Goal: Task Accomplishment & Management: Manage account settings

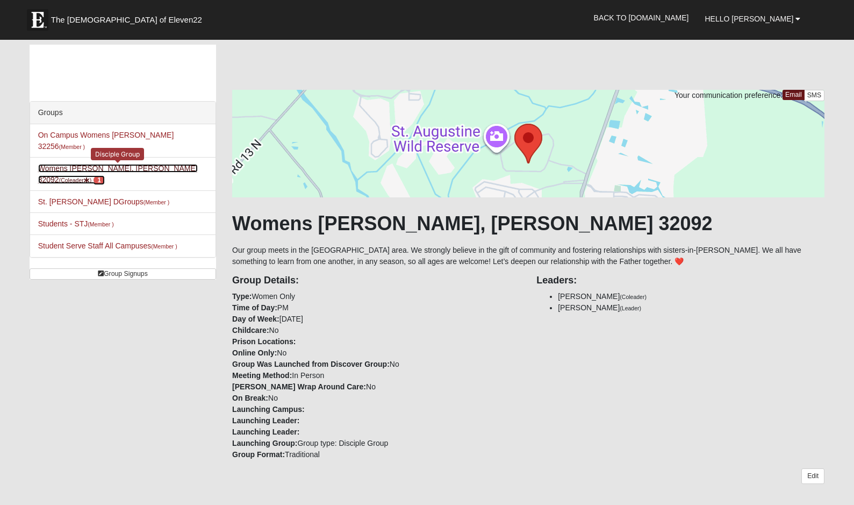
click at [133, 164] on link "Womens [PERSON_NAME], [PERSON_NAME] 32092 (Coleader ) 1" at bounding box center [118, 174] width 160 height 20
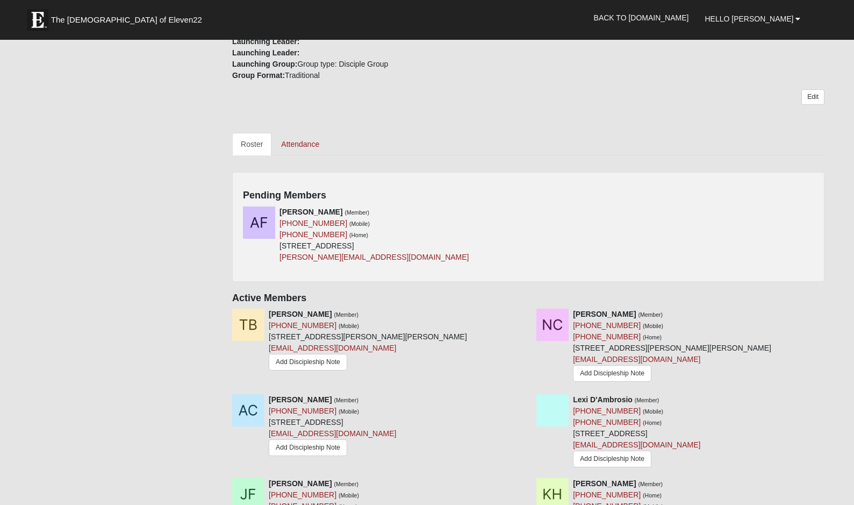
scroll to position [381, 0]
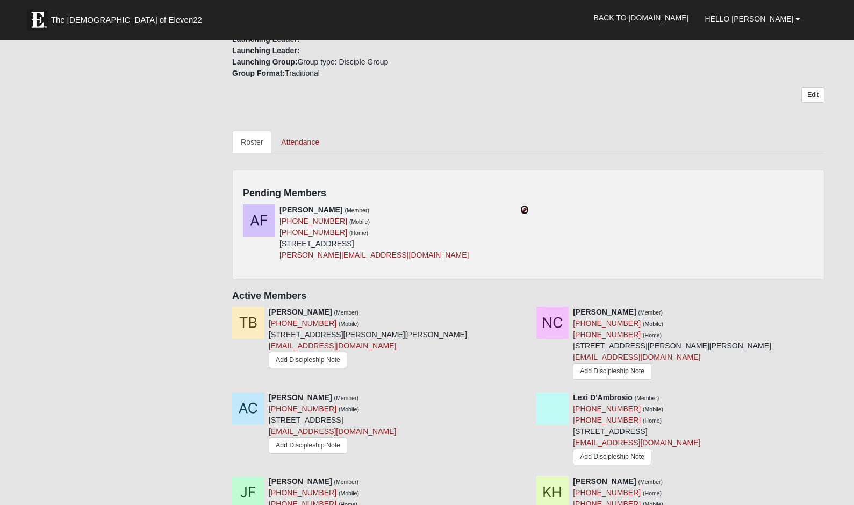
click at [525, 209] on icon at bounding box center [525, 210] width 8 height 8
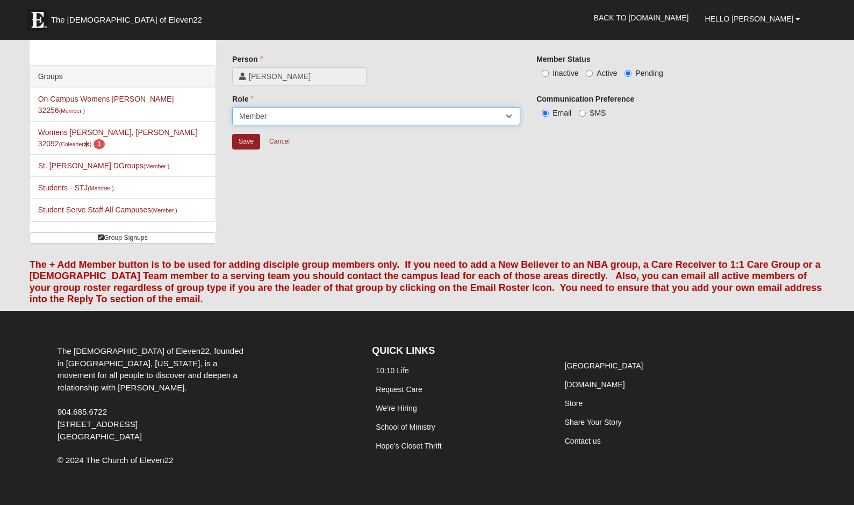
click at [450, 116] on select "Leader Coleader Coach Member Campus Lead Future Leader" at bounding box center [376, 116] width 288 height 18
click at [232, 107] on select "Leader Coleader Coach Member Campus Lead Future Leader" at bounding box center [376, 116] width 288 height 18
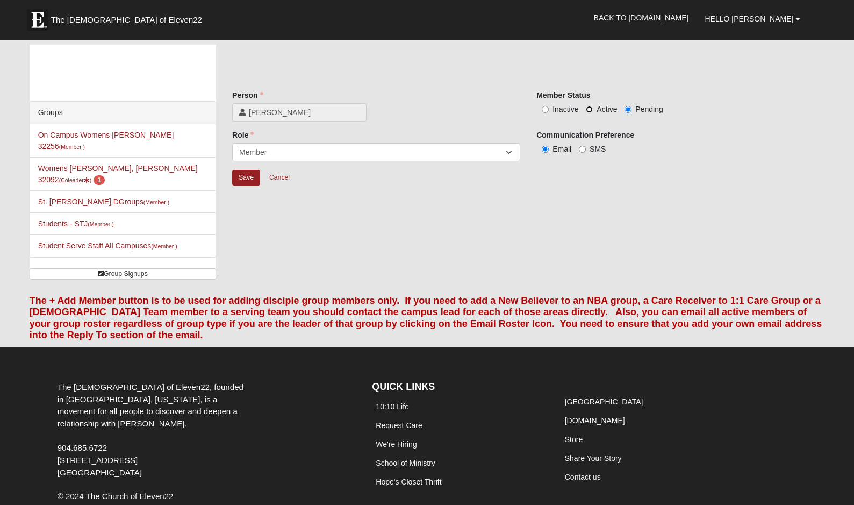
click at [589, 109] on input "Active" at bounding box center [589, 109] width 7 height 7
radio input "true"
click at [249, 175] on input "Save" at bounding box center [246, 178] width 28 height 16
